Goal: Task Accomplishment & Management: Complete application form

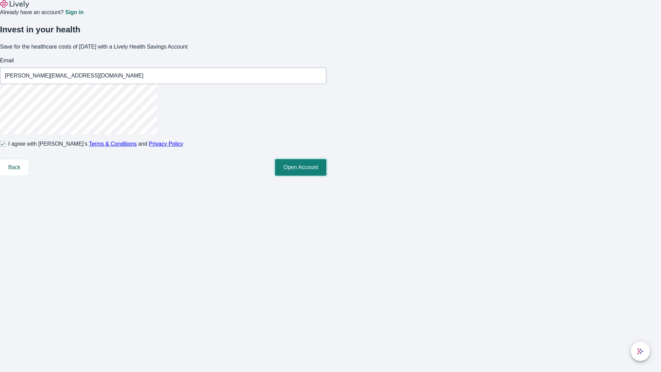
click at [326, 176] on button "Open Account" at bounding box center [300, 167] width 51 height 17
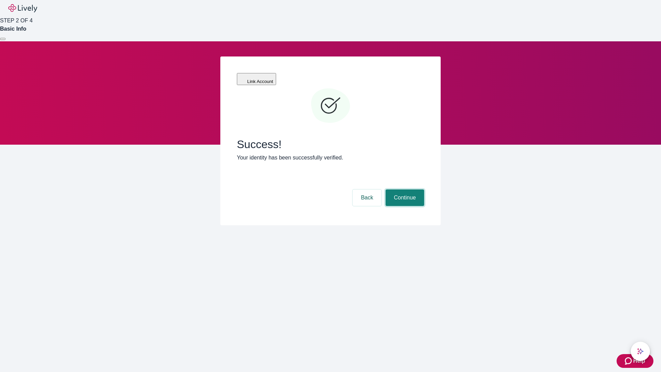
click at [404, 189] on button "Continue" at bounding box center [404, 197] width 39 height 17
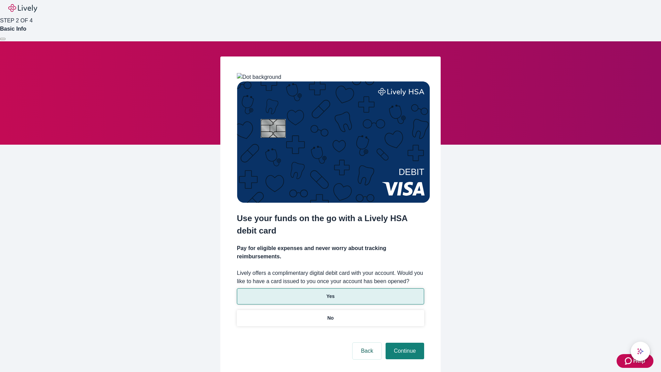
click at [330, 293] on p "Yes" at bounding box center [330, 296] width 8 height 7
click at [404, 342] on button "Continue" at bounding box center [404, 350] width 39 height 17
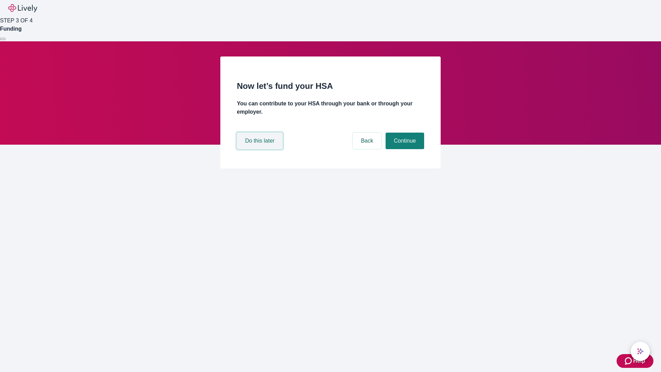
click at [261, 149] on button "Do this later" at bounding box center [260, 141] width 46 height 17
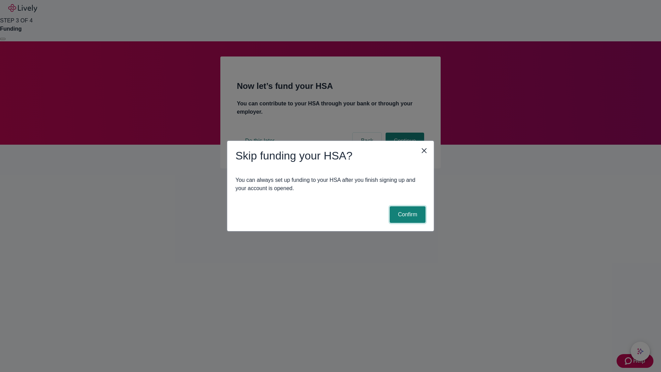
click at [406, 214] on button "Confirm" at bounding box center [408, 214] width 36 height 17
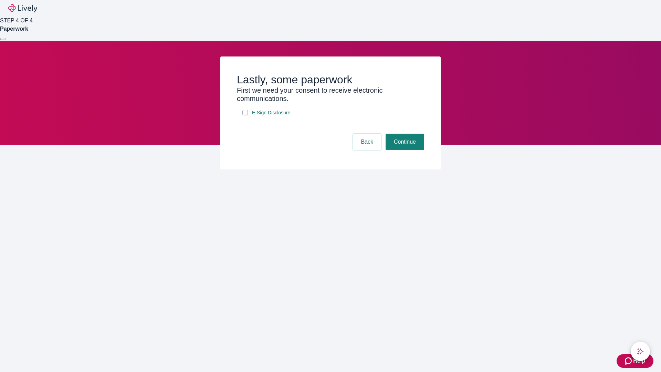
click at [245, 115] on input "E-Sign Disclosure" at bounding box center [245, 113] width 6 height 6
checkbox input "true"
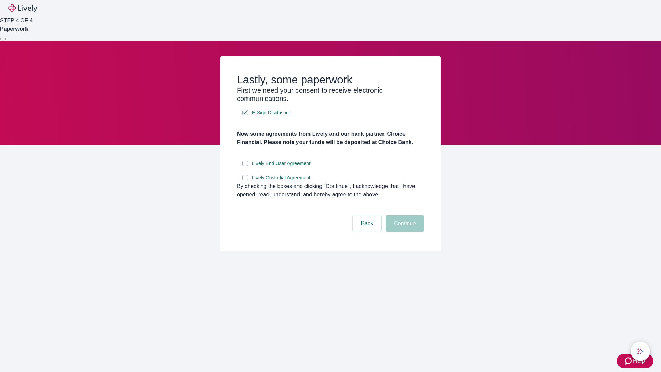
click at [245, 166] on input "Lively End User Agreement" at bounding box center [245, 163] width 6 height 6
checkbox input "true"
click at [245, 180] on input "Lively Custodial Agreement" at bounding box center [245, 178] width 6 height 6
checkbox input "true"
click at [404, 232] on button "Continue" at bounding box center [404, 223] width 39 height 17
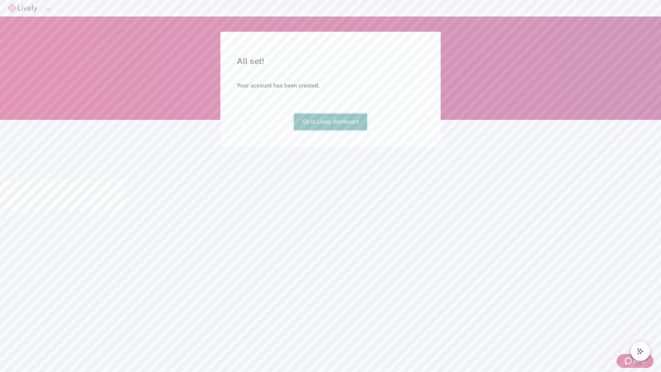
click at [330, 130] on link "Go to Lively dashboard" at bounding box center [330, 122] width 73 height 17
